Goal: Transaction & Acquisition: Purchase product/service

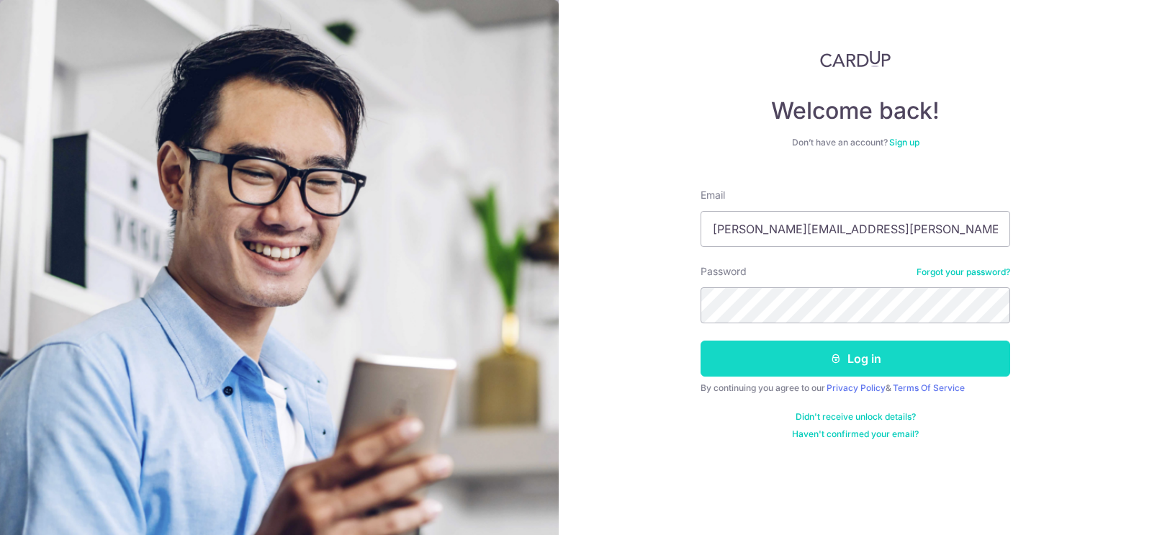
click at [830, 356] on icon "submit" at bounding box center [836, 359] width 12 height 12
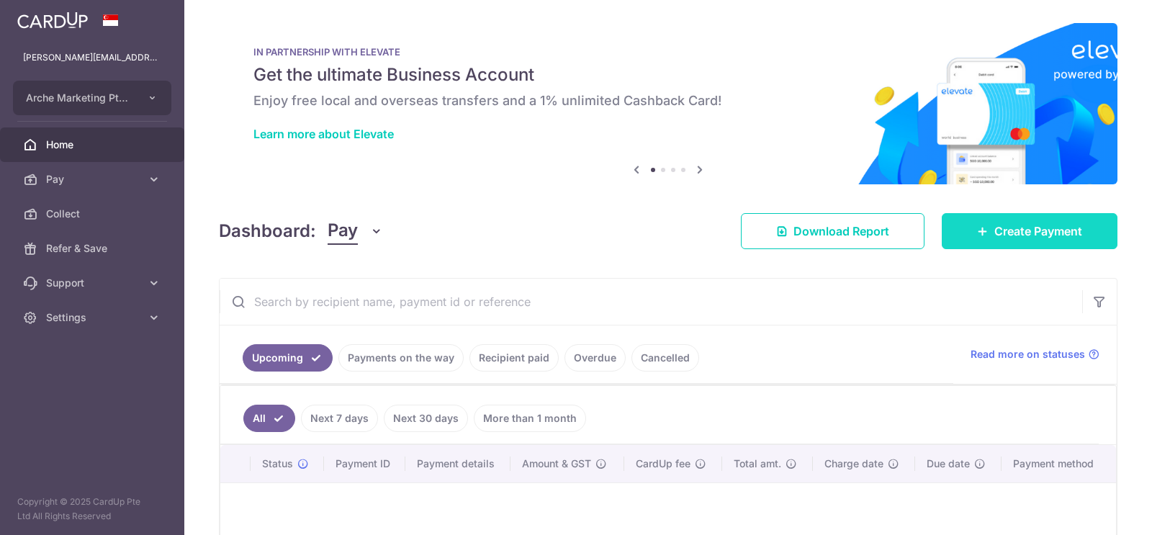
click at [995, 226] on span "Create Payment" at bounding box center [1038, 230] width 88 height 17
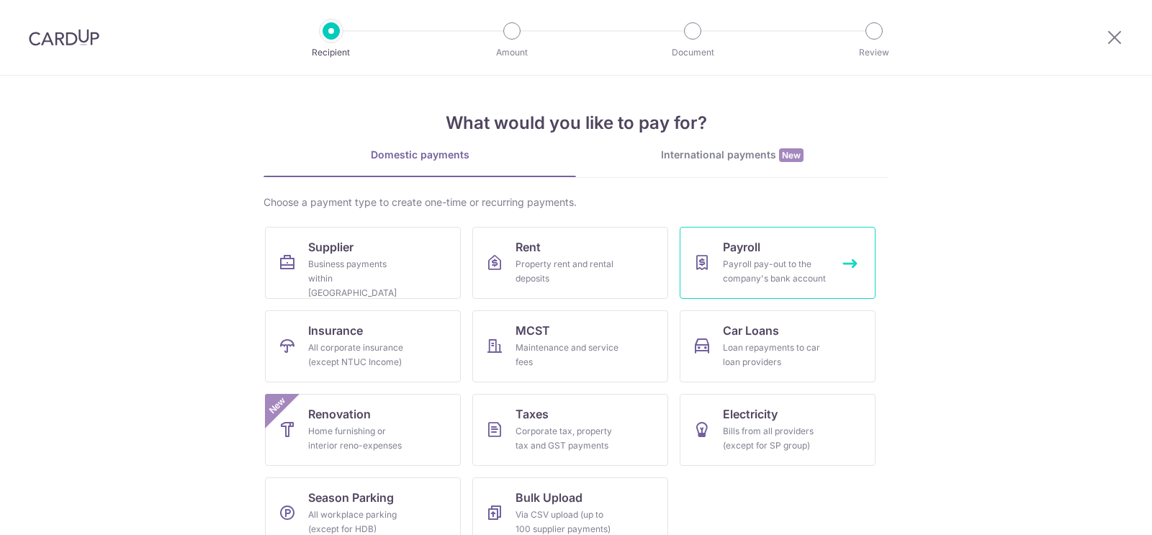
scroll to position [25, 0]
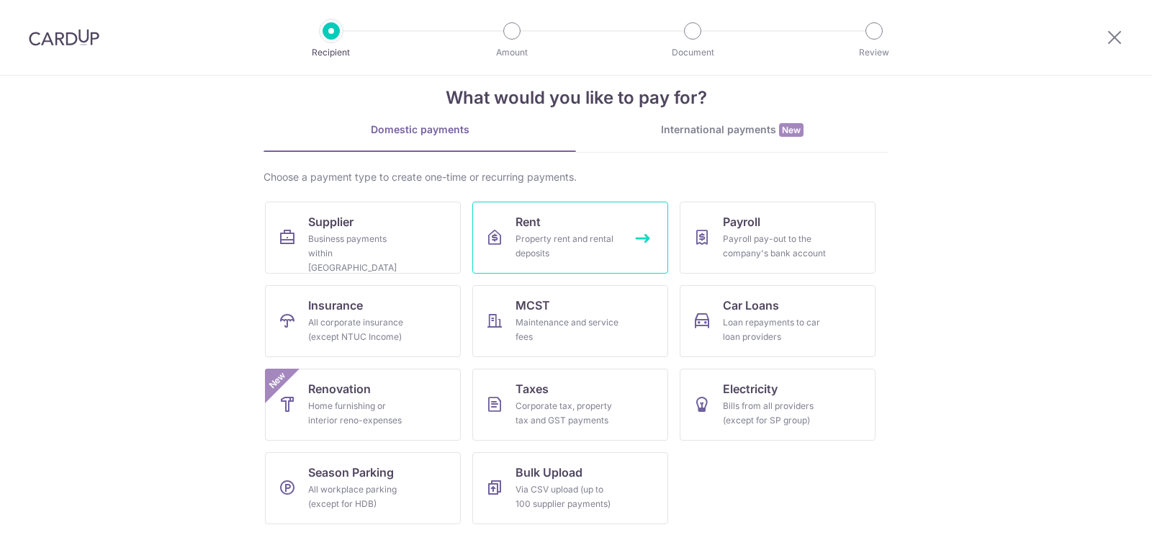
click at [547, 233] on div "Property rent and rental deposits" at bounding box center [567, 246] width 104 height 29
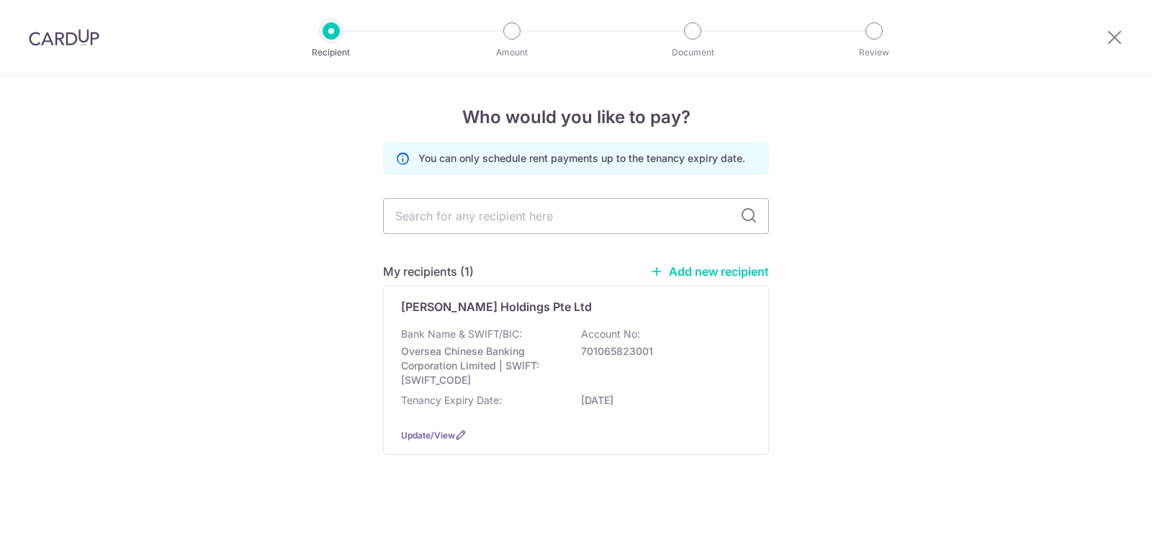
scroll to position [9, 0]
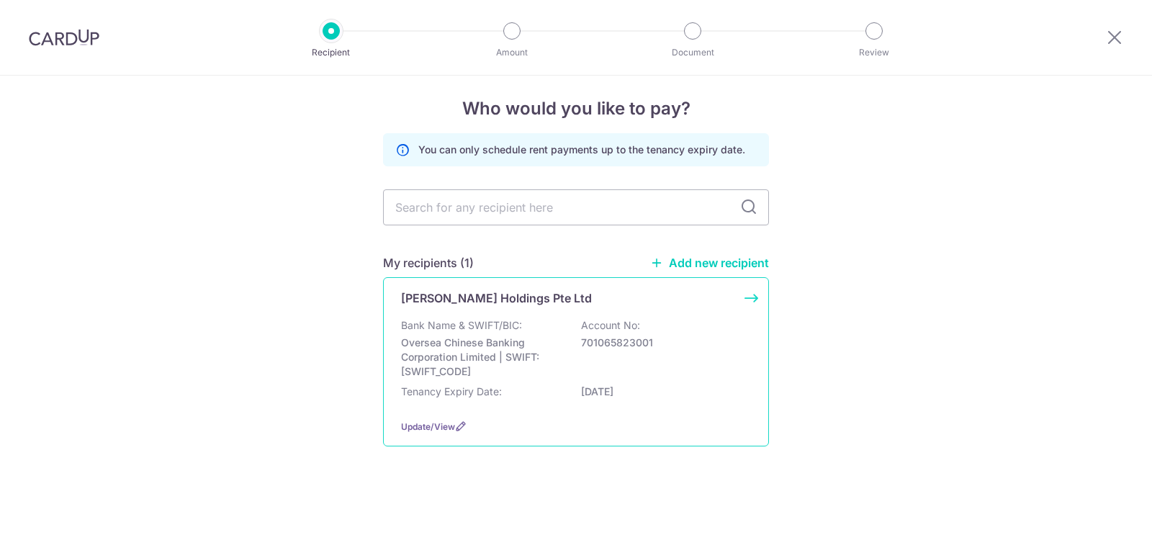
click at [508, 330] on p "Bank Name & SWIFT/BIC:" at bounding box center [461, 325] width 121 height 14
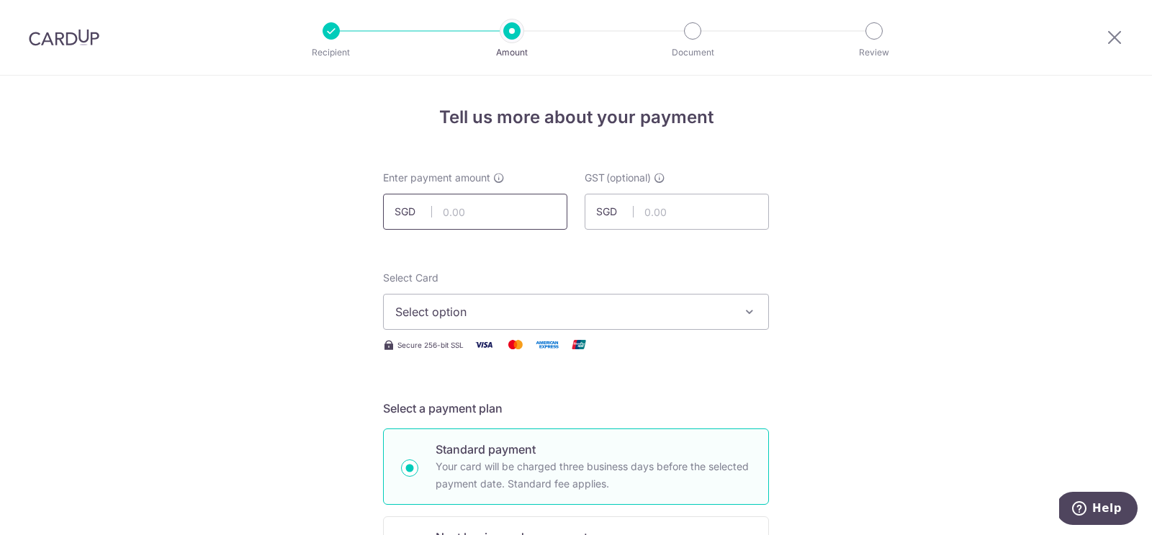
click at [482, 212] on input "text" at bounding box center [475, 212] width 184 height 36
click at [463, 213] on input "7,399.45" at bounding box center [475, 212] width 184 height 36
type input "7,339.45"
type input "660.55"
click at [549, 318] on span "Select option" at bounding box center [563, 311] width 336 height 17
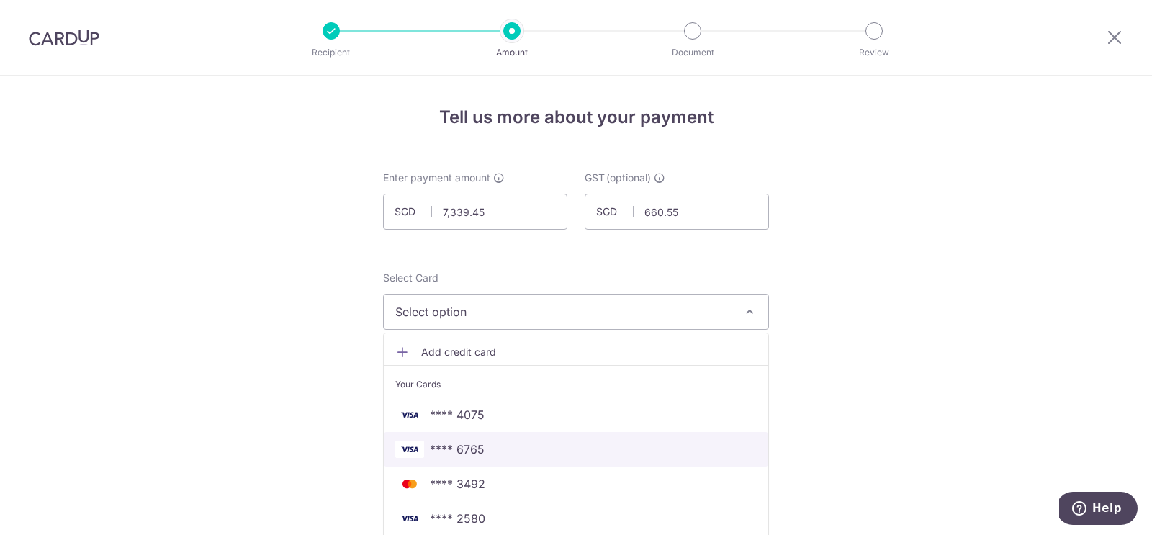
click at [468, 443] on span "**** 6765" at bounding box center [457, 449] width 55 height 17
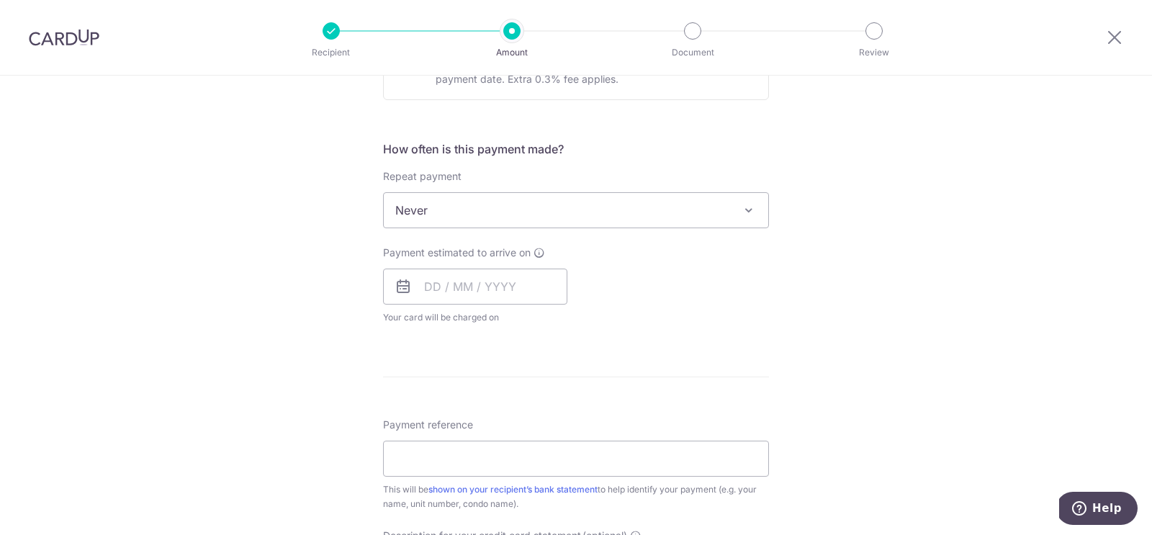
scroll to position [502, 0]
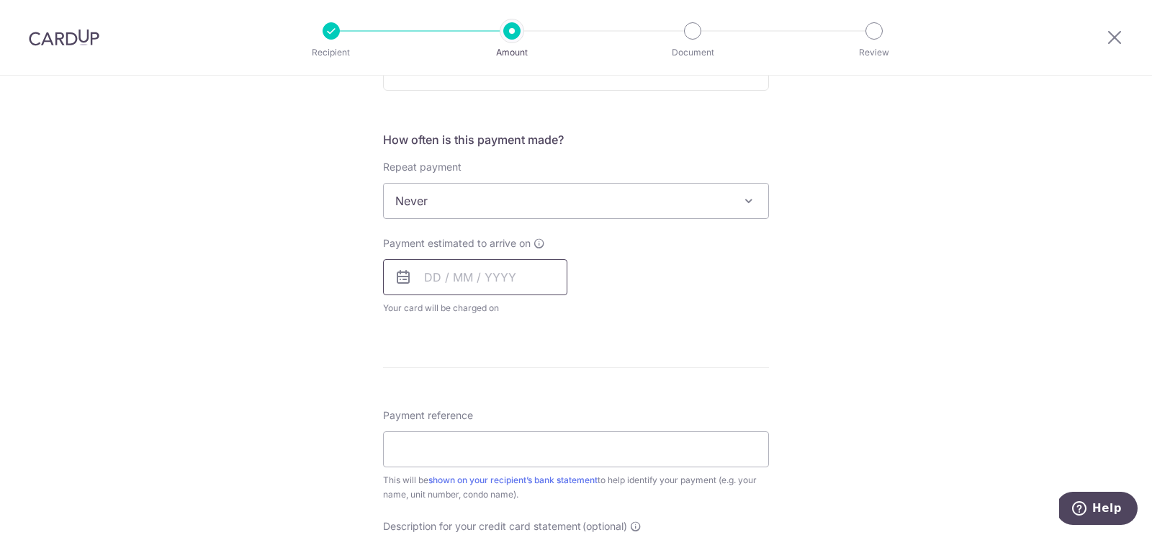
click at [431, 271] on input "text" at bounding box center [475, 277] width 184 height 36
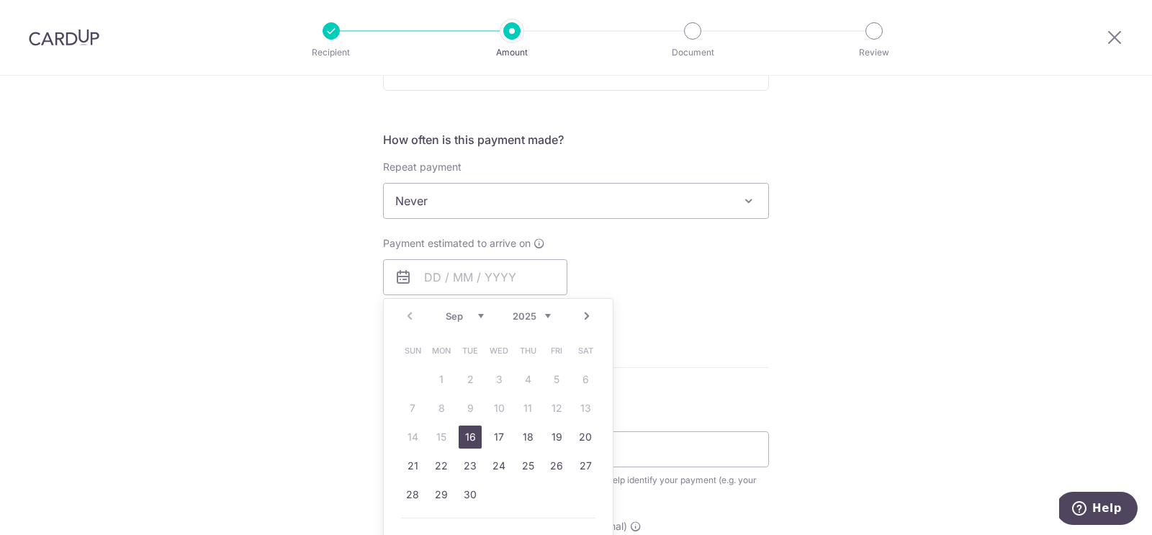
click at [473, 437] on link "16" at bounding box center [470, 436] width 23 height 23
type input "[DATE]"
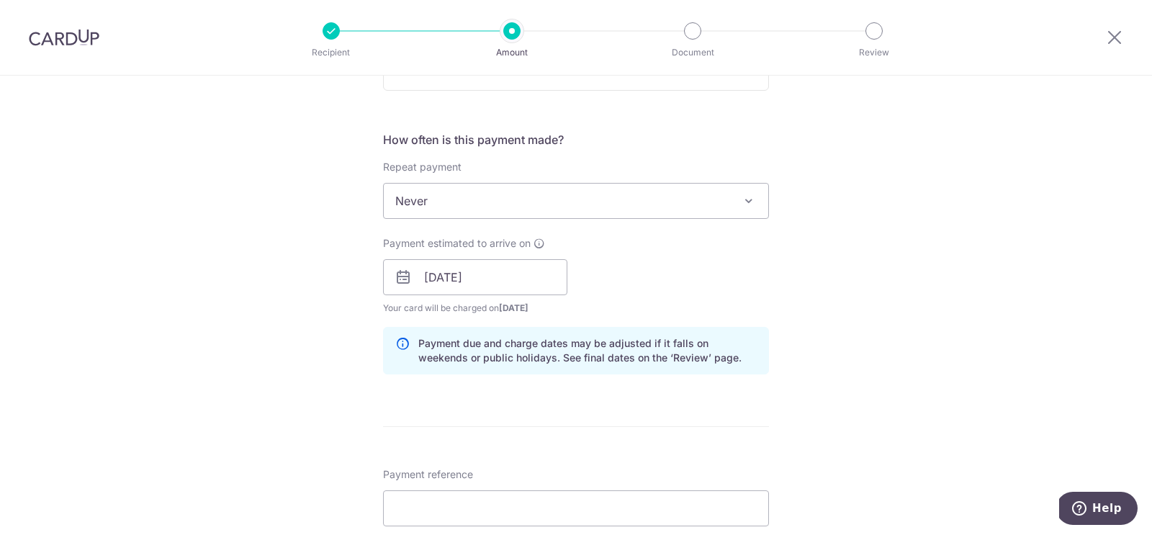
click at [663, 241] on div "Payment estimated to arrive on 16/09/2025 Prev Next Jan Feb Mar Apr May Jun Jul…" at bounding box center [575, 275] width 403 height 79
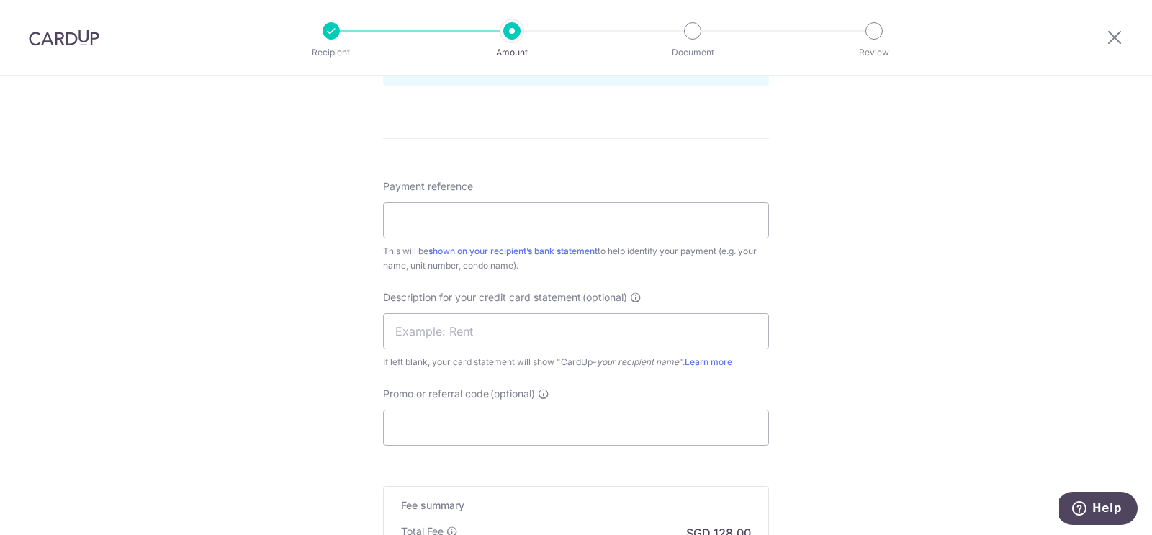
scroll to position [852, 0]
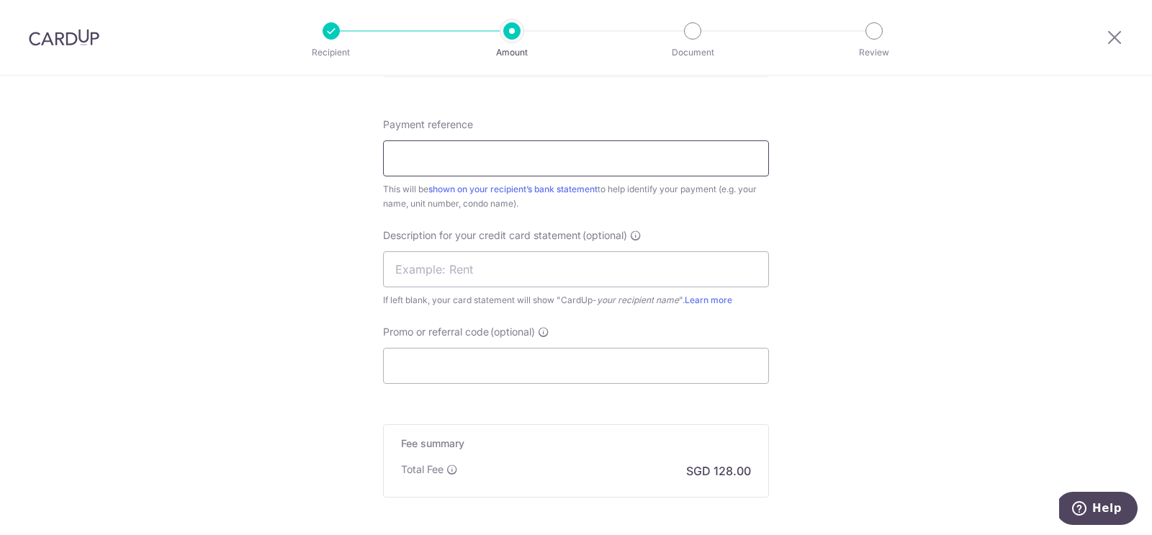
click at [428, 156] on input "Payment reference" at bounding box center [576, 158] width 386 height 36
paste input "BGH0005637"
type input "BGH0005637"
click at [451, 264] on input "text" at bounding box center [576, 269] width 386 height 36
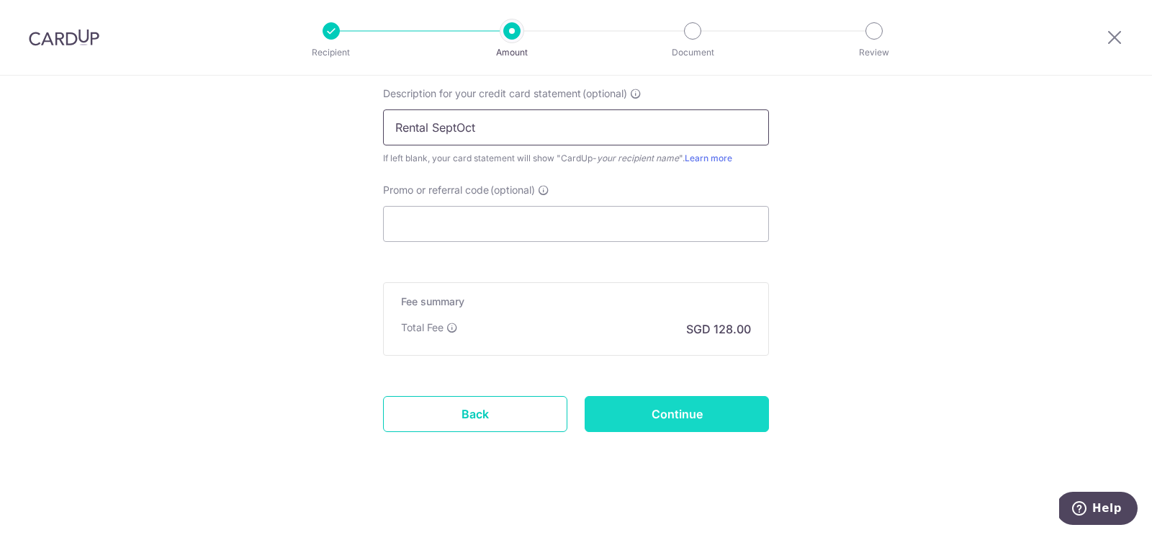
type input "Rental SeptOct"
click at [653, 405] on input "Continue" at bounding box center [677, 414] width 184 height 36
type input "Create Schedule"
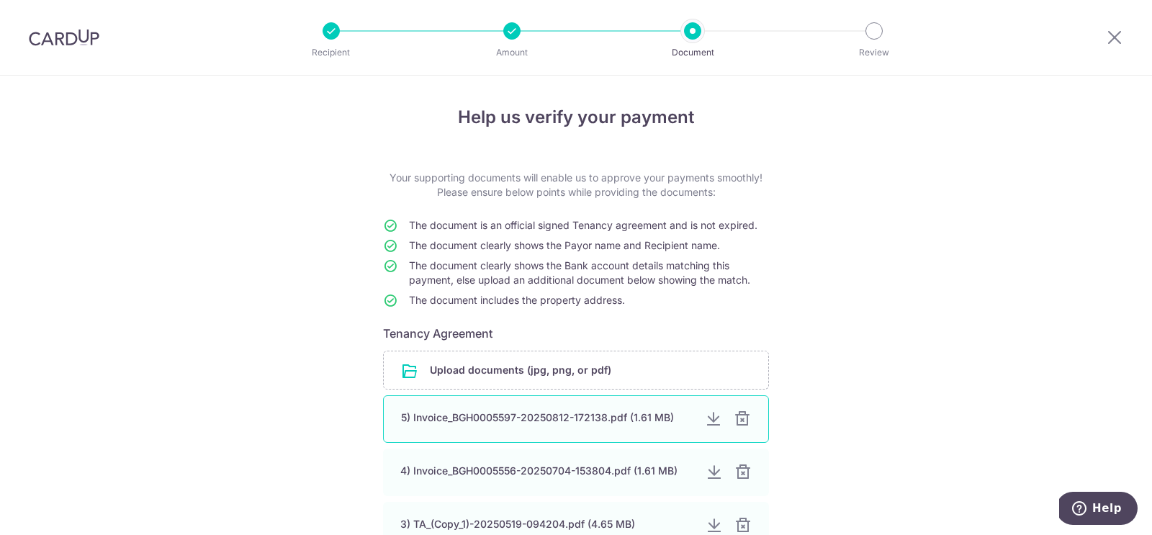
click at [744, 420] on div at bounding box center [742, 418] width 17 height 17
click at [498, 373] on input "file" at bounding box center [576, 369] width 384 height 37
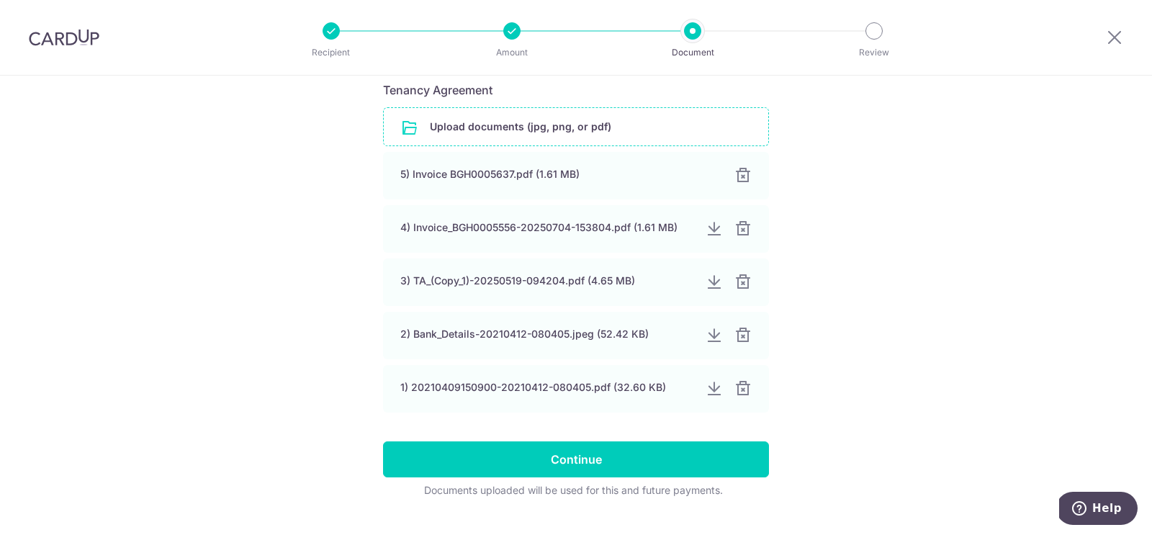
scroll to position [271, 0]
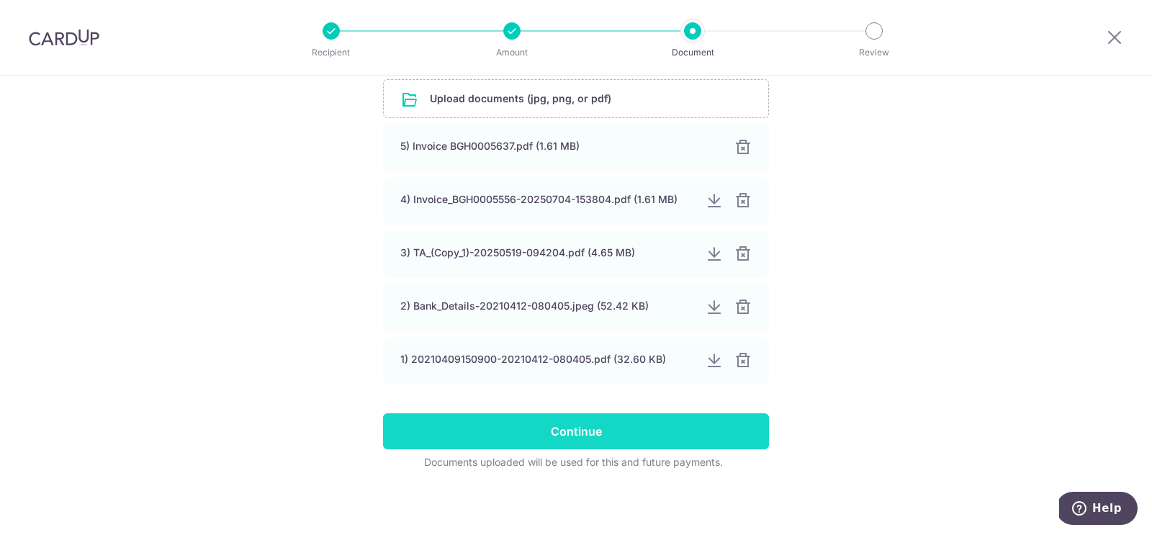
click at [545, 430] on input "Continue" at bounding box center [576, 431] width 386 height 36
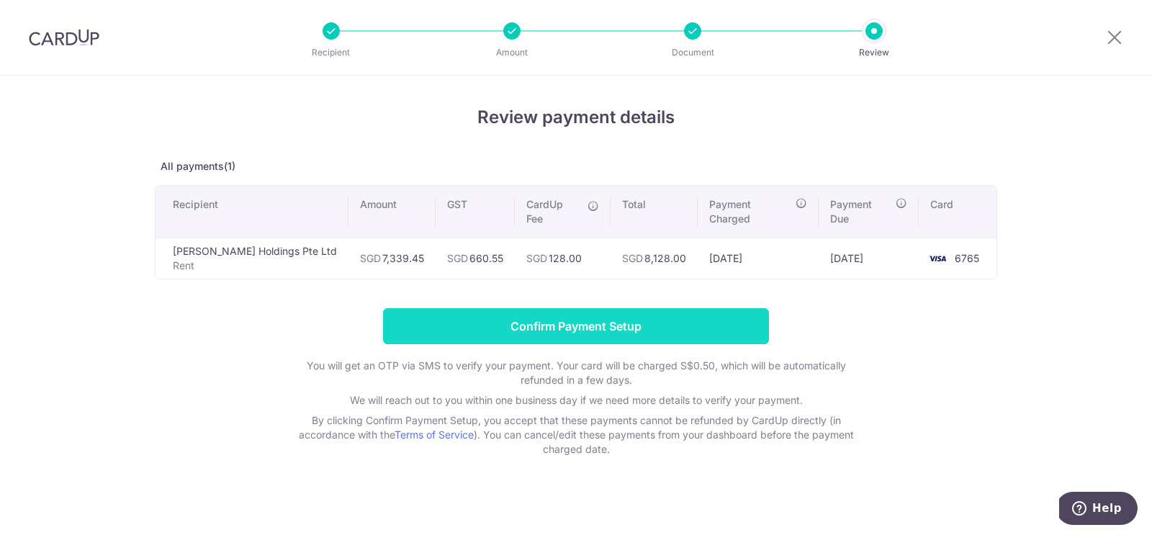
click at [569, 312] on input "Confirm Payment Setup" at bounding box center [576, 326] width 386 height 36
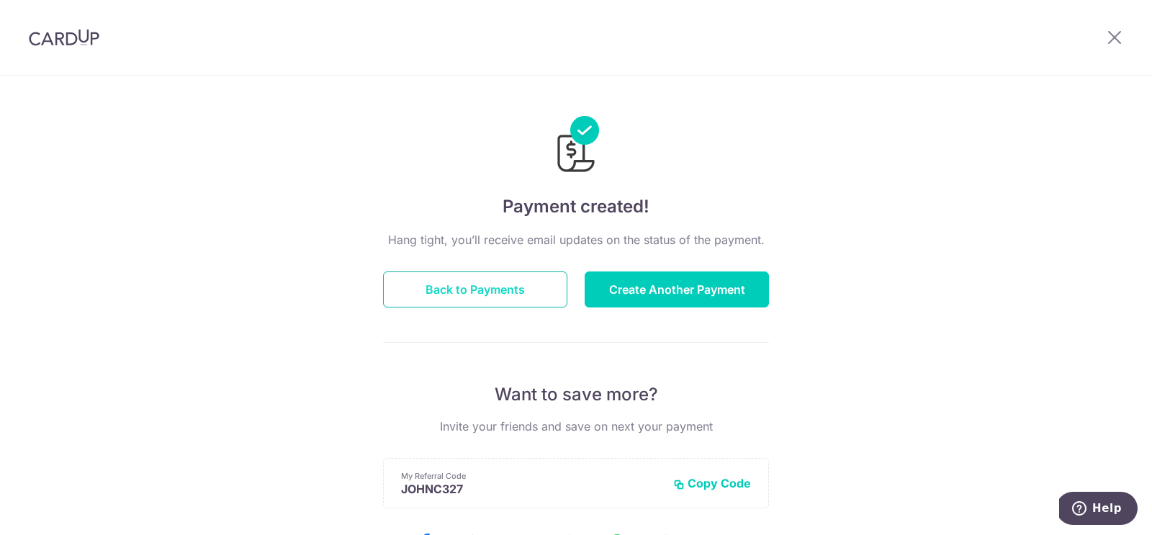
click at [479, 287] on button "Back to Payments" at bounding box center [475, 289] width 184 height 36
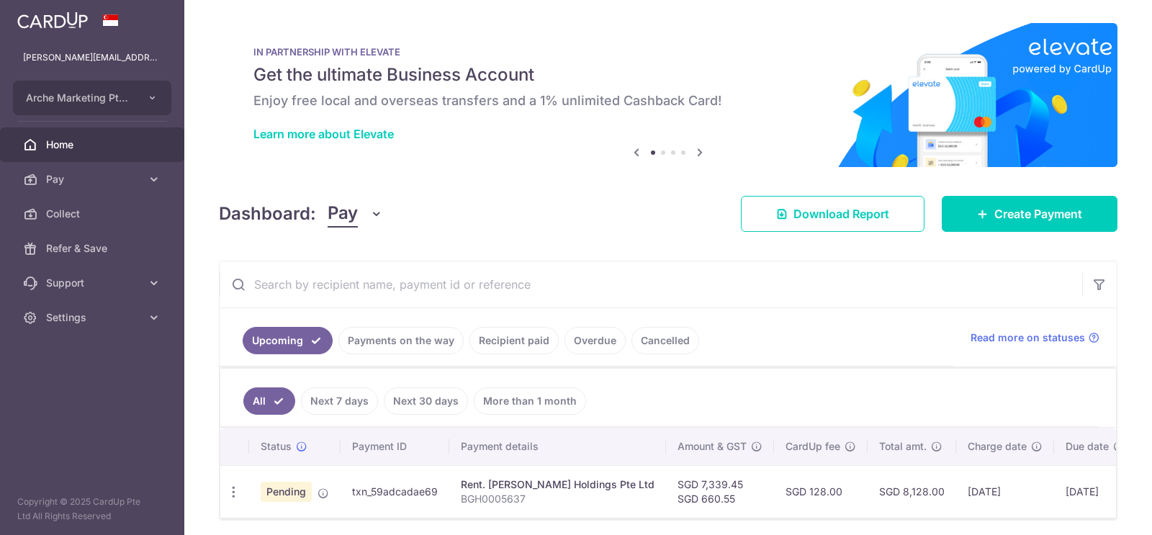
scroll to position [47, 0]
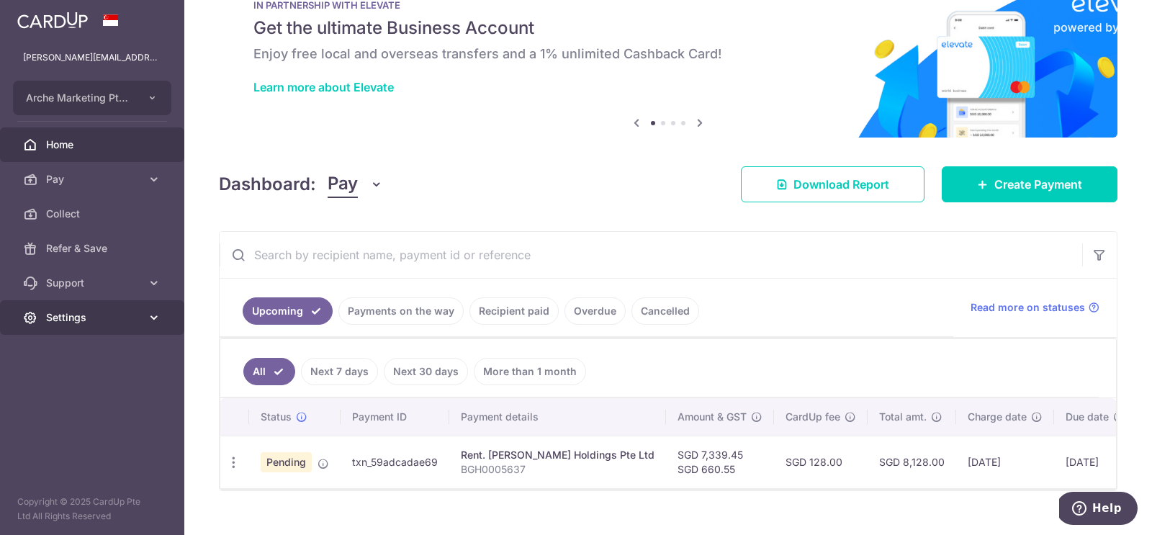
click at [139, 311] on span "Settings" at bounding box center [93, 317] width 95 height 14
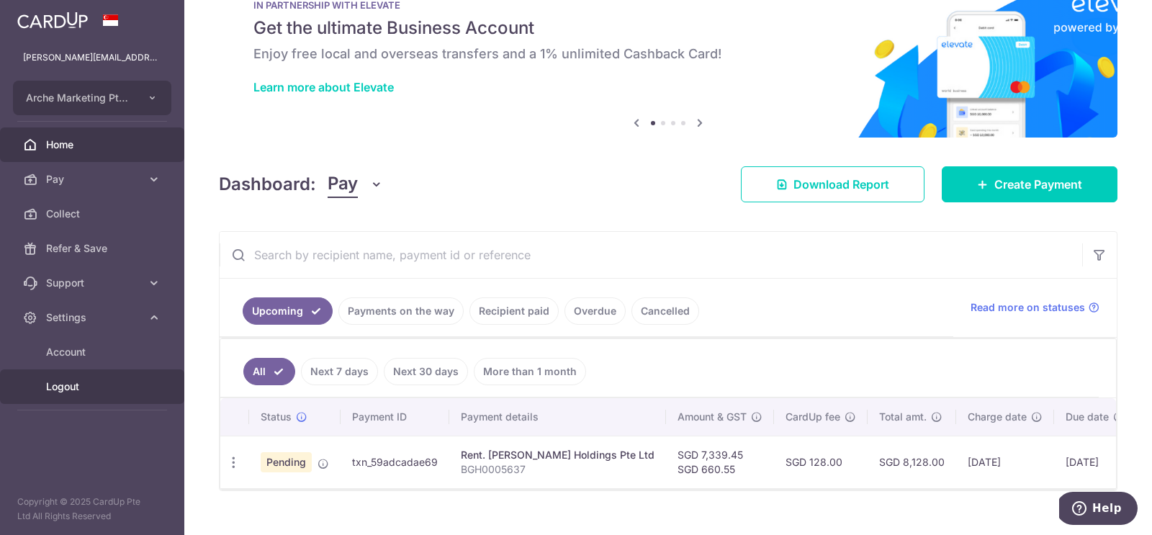
click at [66, 385] on span "Logout" at bounding box center [93, 386] width 95 height 14
